Goal: Navigation & Orientation: Find specific page/section

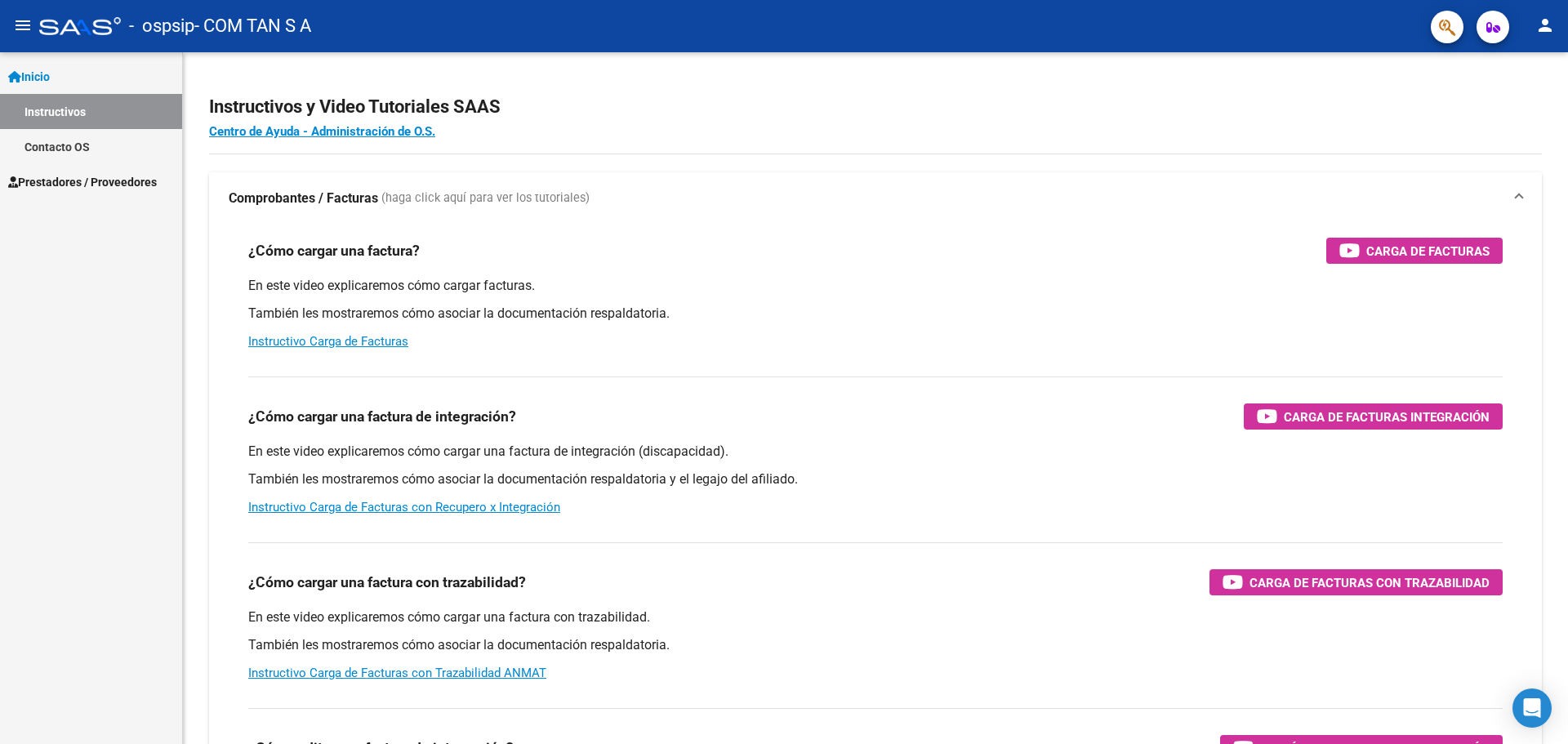
click at [66, 186] on span "Prestadores / Proveedores" at bounding box center [82, 181] width 148 height 18
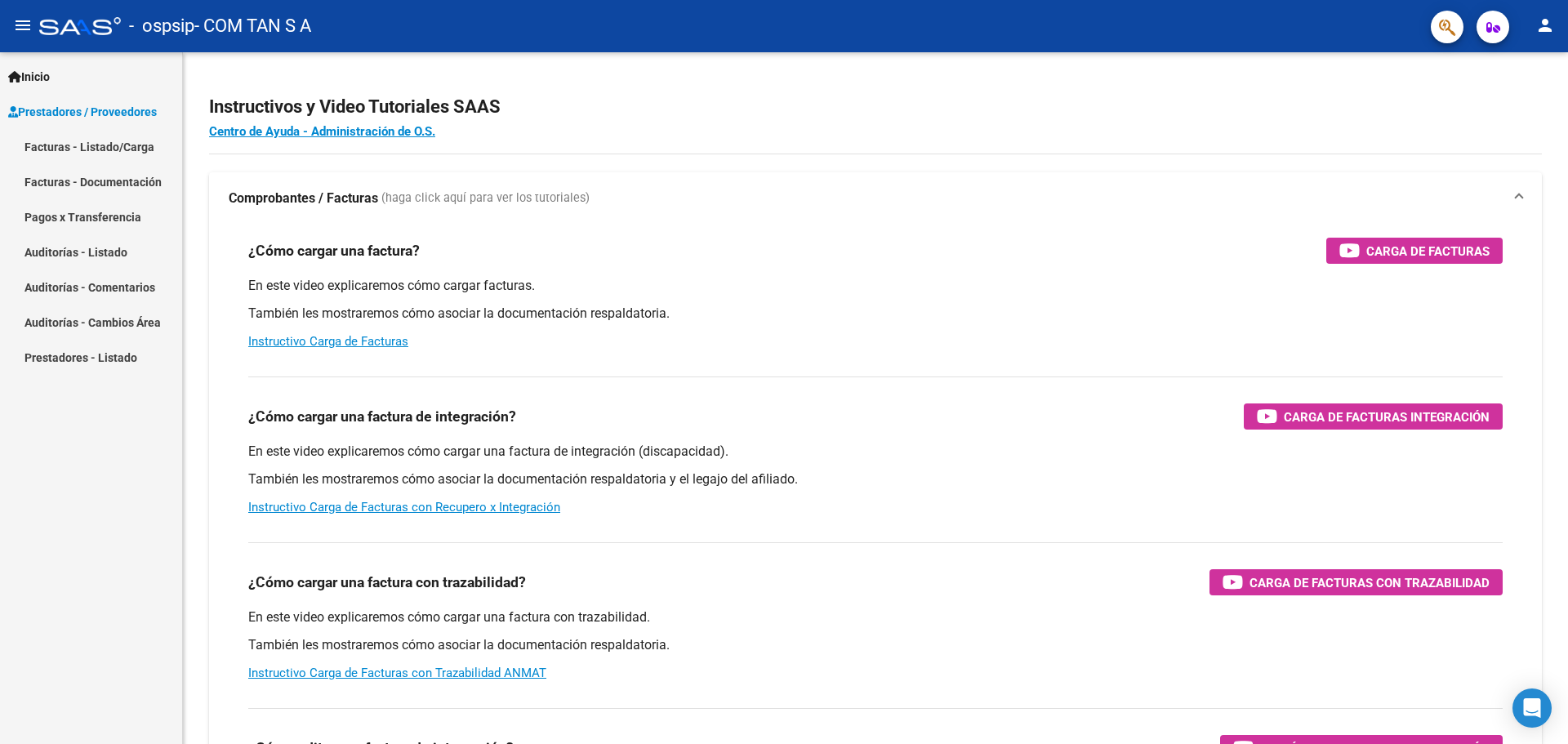
click at [76, 218] on link "Pagos x Transferencia" at bounding box center [91, 217] width 182 height 35
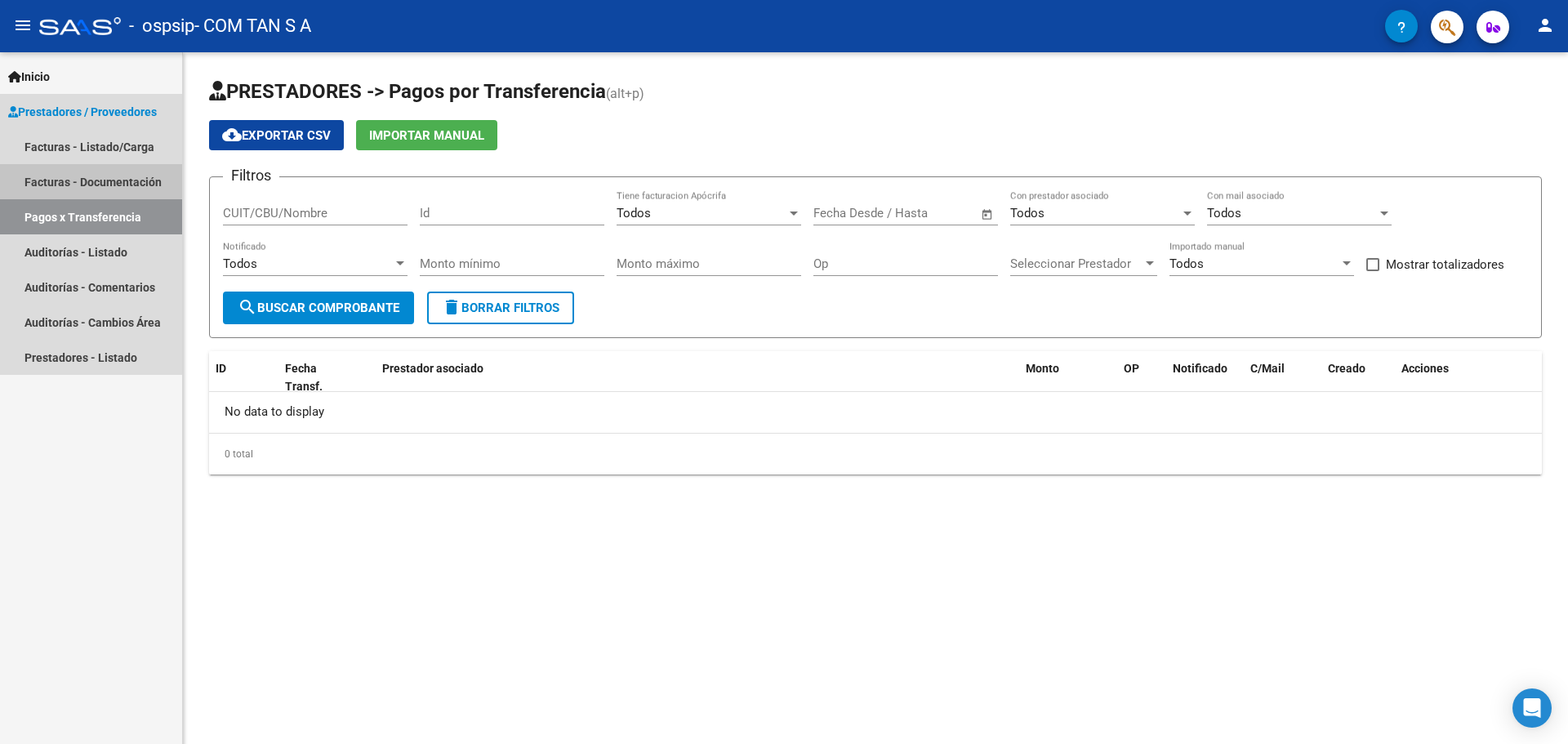
click at [84, 176] on link "Facturas - Documentación" at bounding box center [91, 181] width 182 height 35
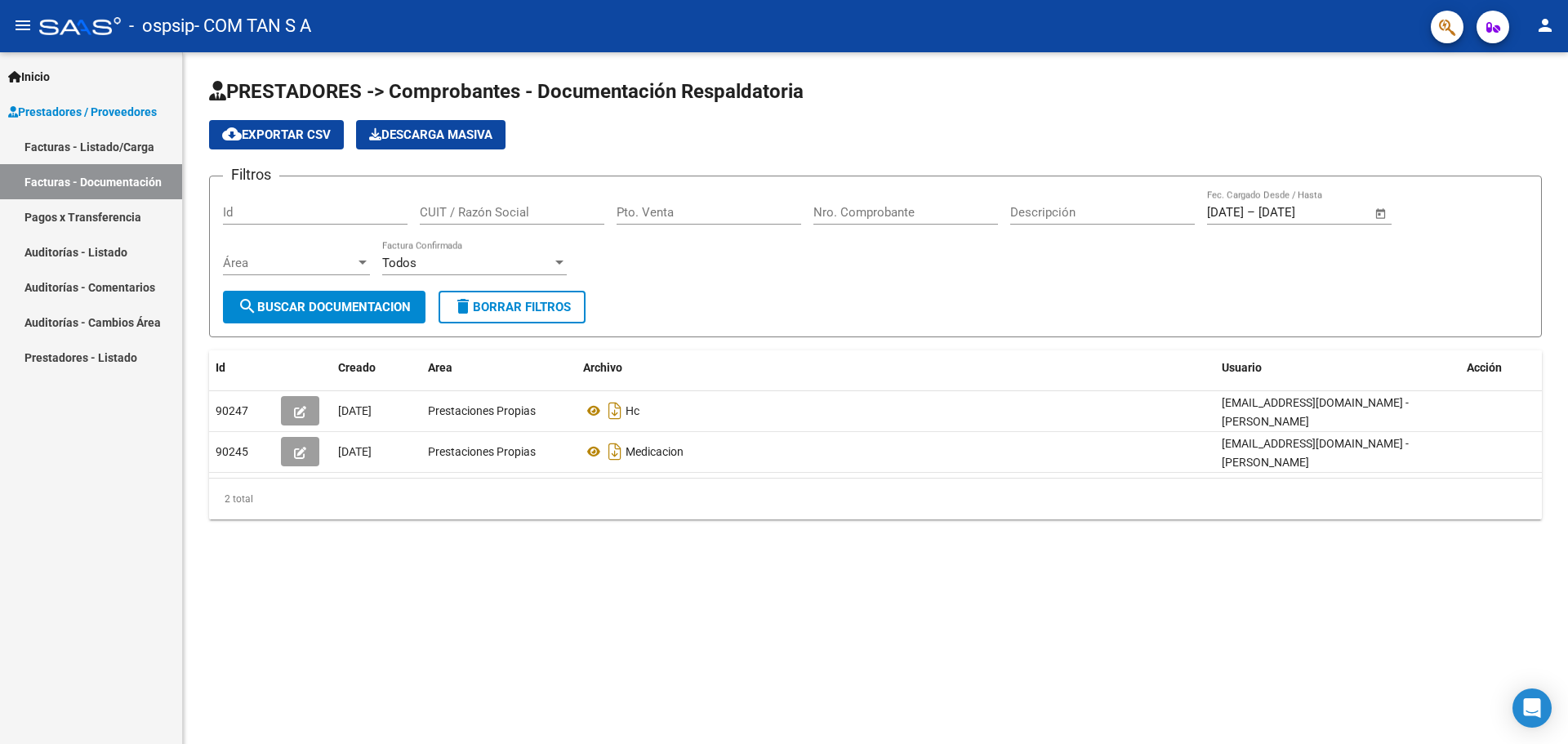
click at [89, 153] on link "Facturas - Listado/Carga" at bounding box center [91, 147] width 182 height 35
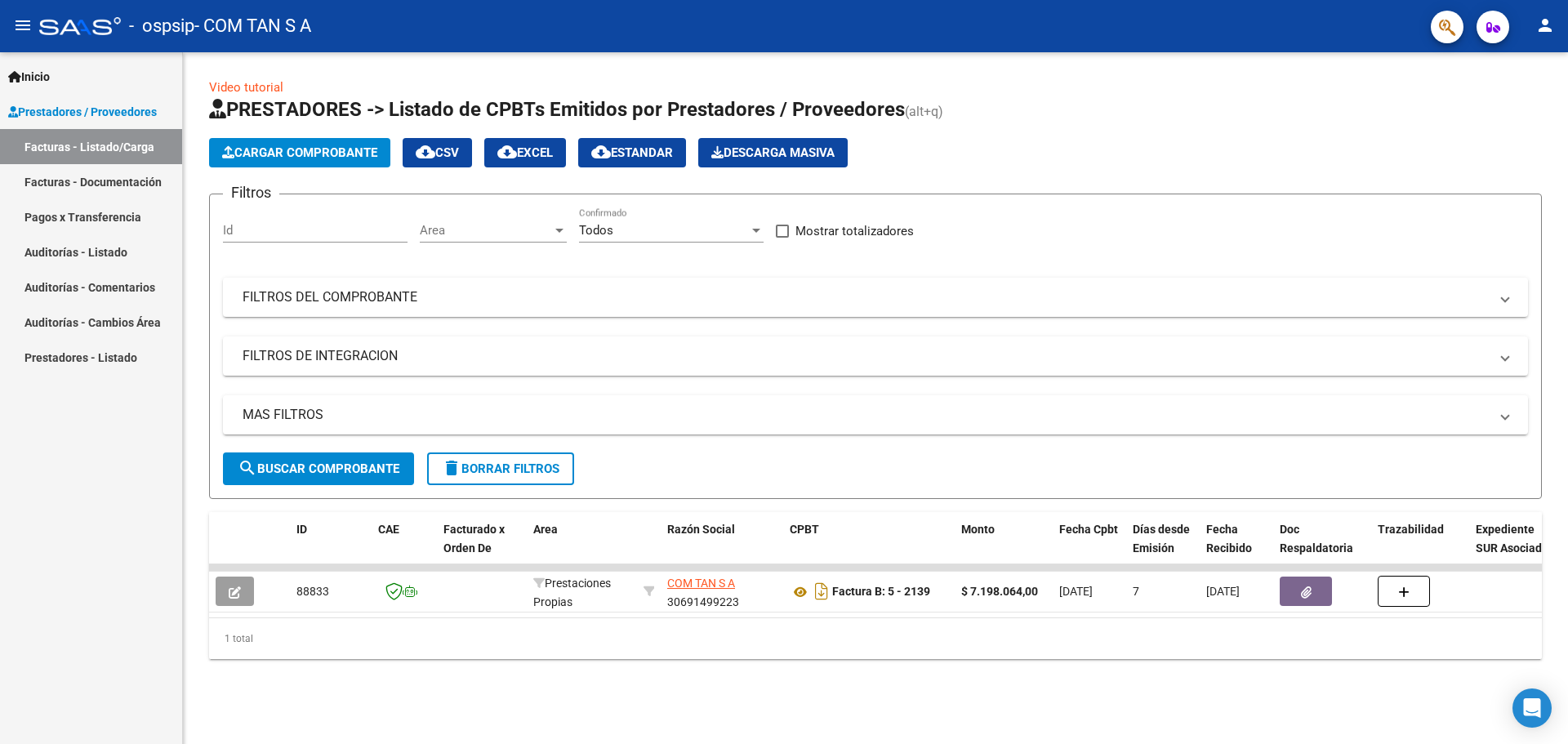
click at [116, 220] on link "Pagos x Transferencia" at bounding box center [91, 217] width 182 height 35
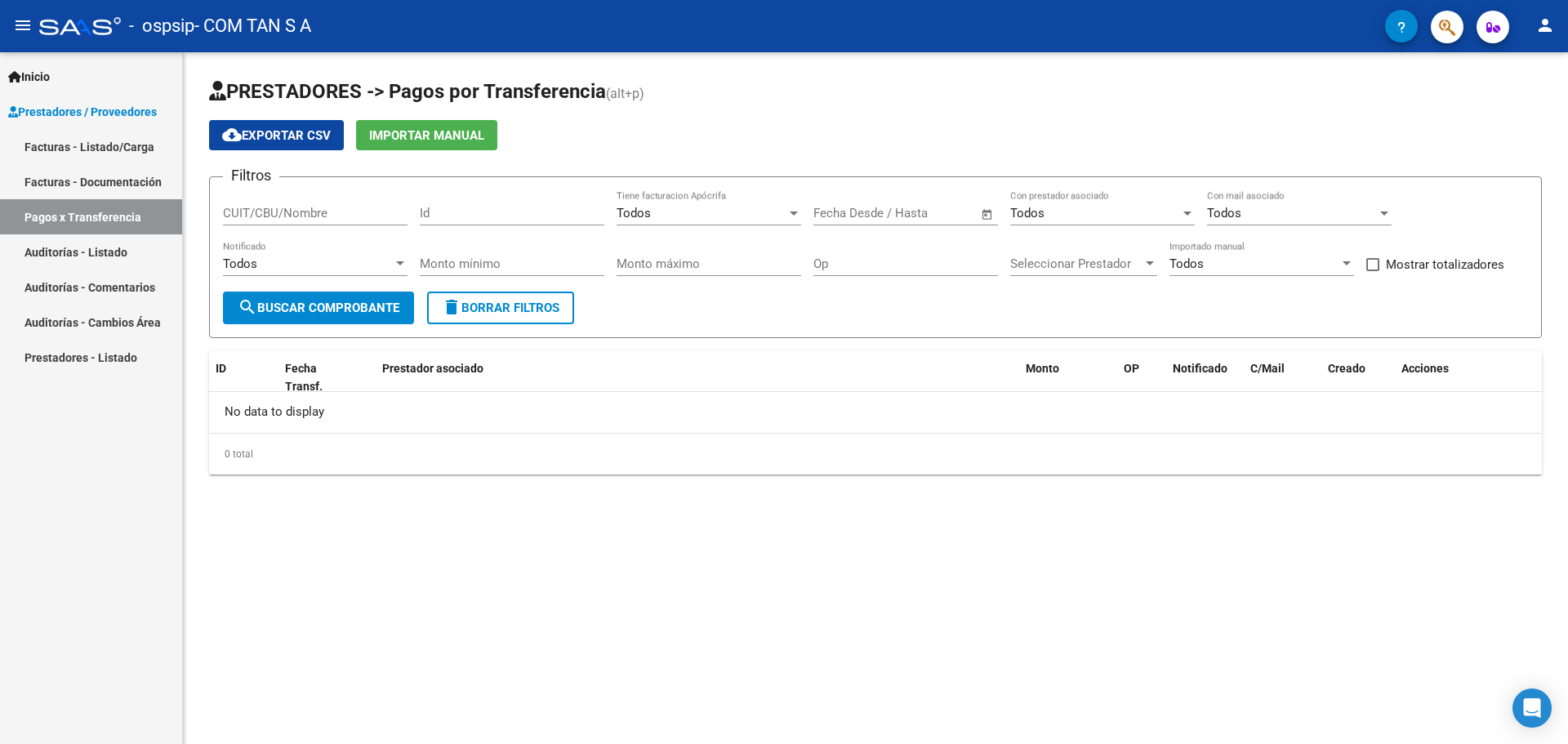
click at [117, 181] on link "Facturas - Documentación" at bounding box center [91, 181] width 182 height 35
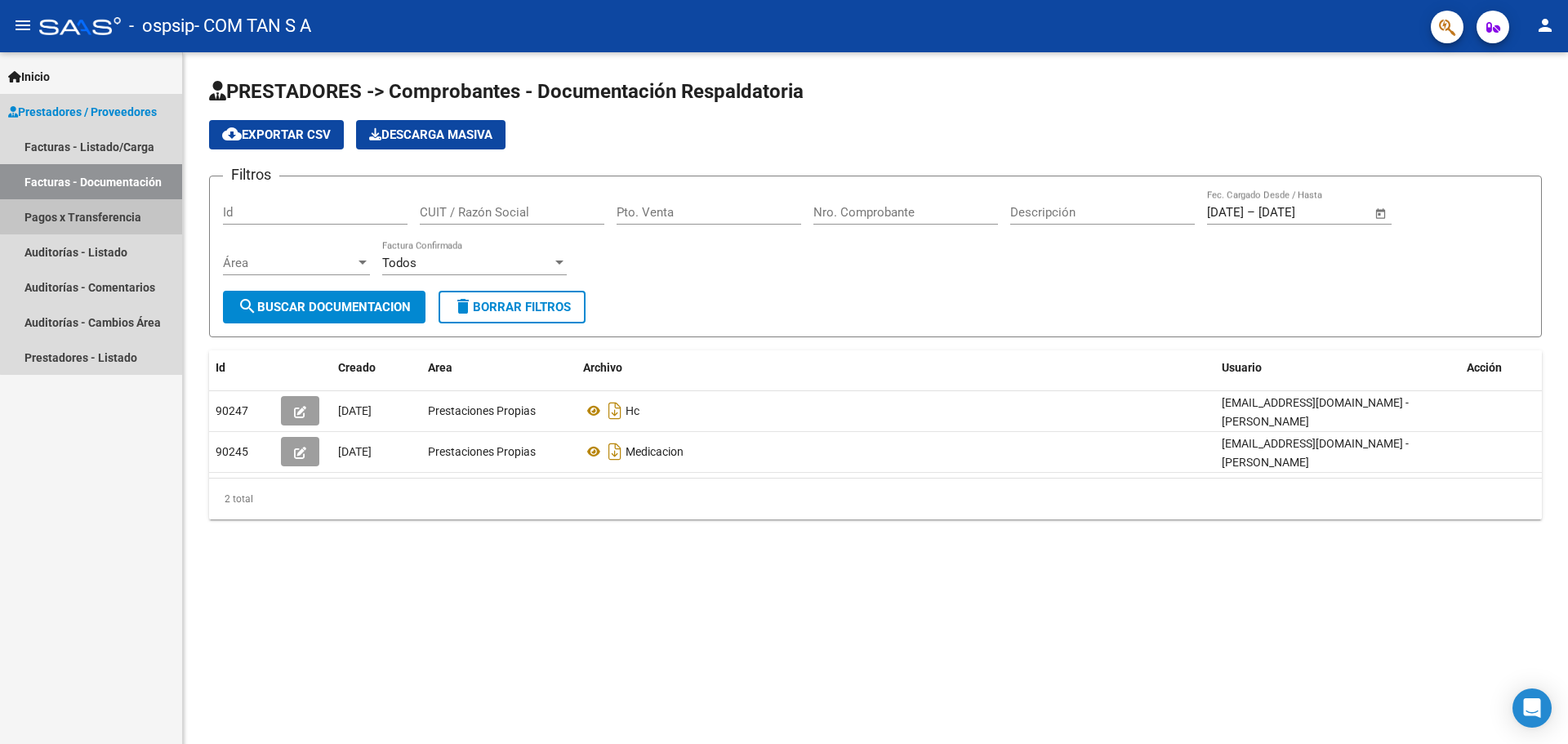
click at [119, 210] on link "Pagos x Transferencia" at bounding box center [91, 217] width 182 height 35
